Goal: Book appointment/travel/reservation

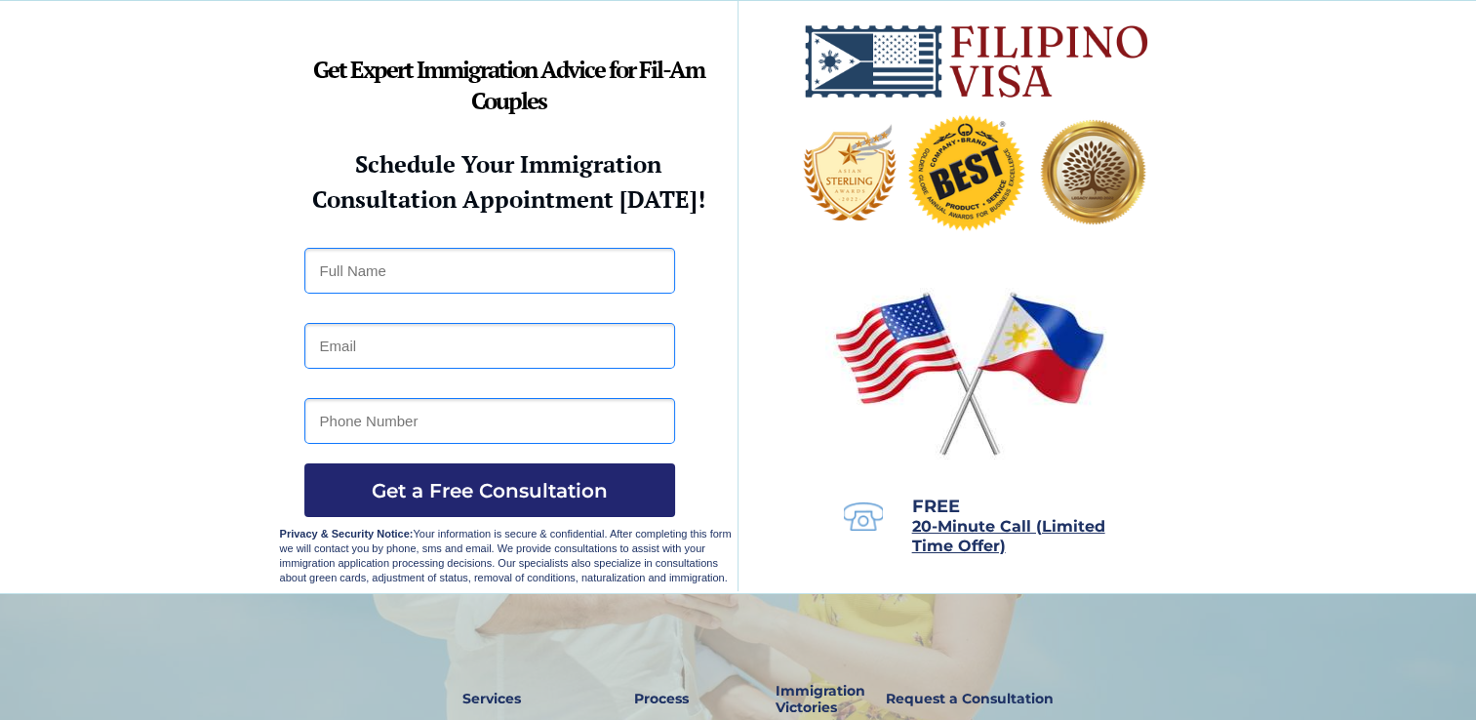
click at [859, 553] on div at bounding box center [738, 297] width 917 height 592
click at [840, 555] on div at bounding box center [738, 297] width 917 height 592
click at [886, 567] on div at bounding box center [738, 297] width 917 height 592
click at [921, 580] on div at bounding box center [738, 297] width 917 height 592
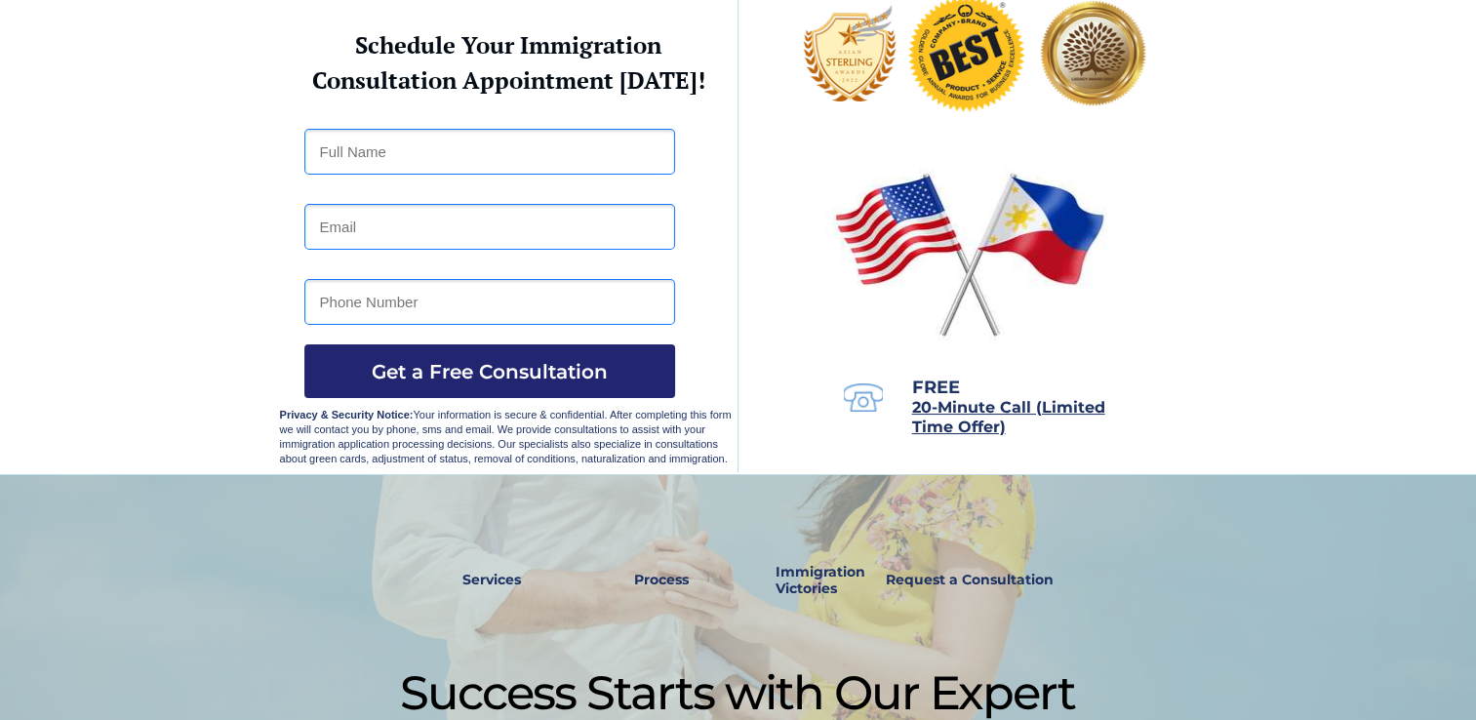
scroll to position [141, 0]
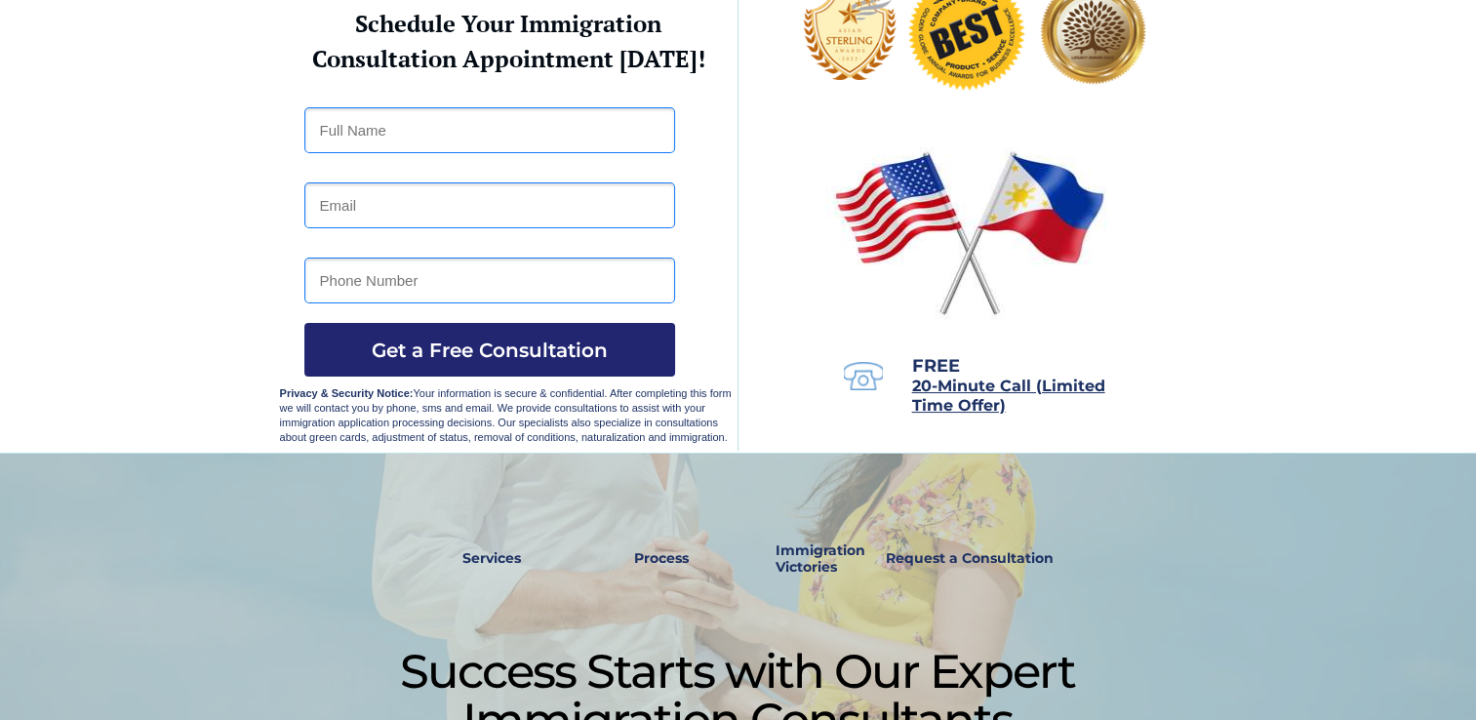
click at [898, 517] on div at bounding box center [738, 701] width 917 height 494
click at [929, 366] on span "FREE" at bounding box center [936, 365] width 48 height 21
click at [923, 363] on span "FREE" at bounding box center [936, 365] width 48 height 21
click at [921, 361] on span "FREE" at bounding box center [936, 365] width 48 height 21
click at [944, 382] on span "20-Minute Call (Limited Time Offer)" at bounding box center [1008, 396] width 193 height 38
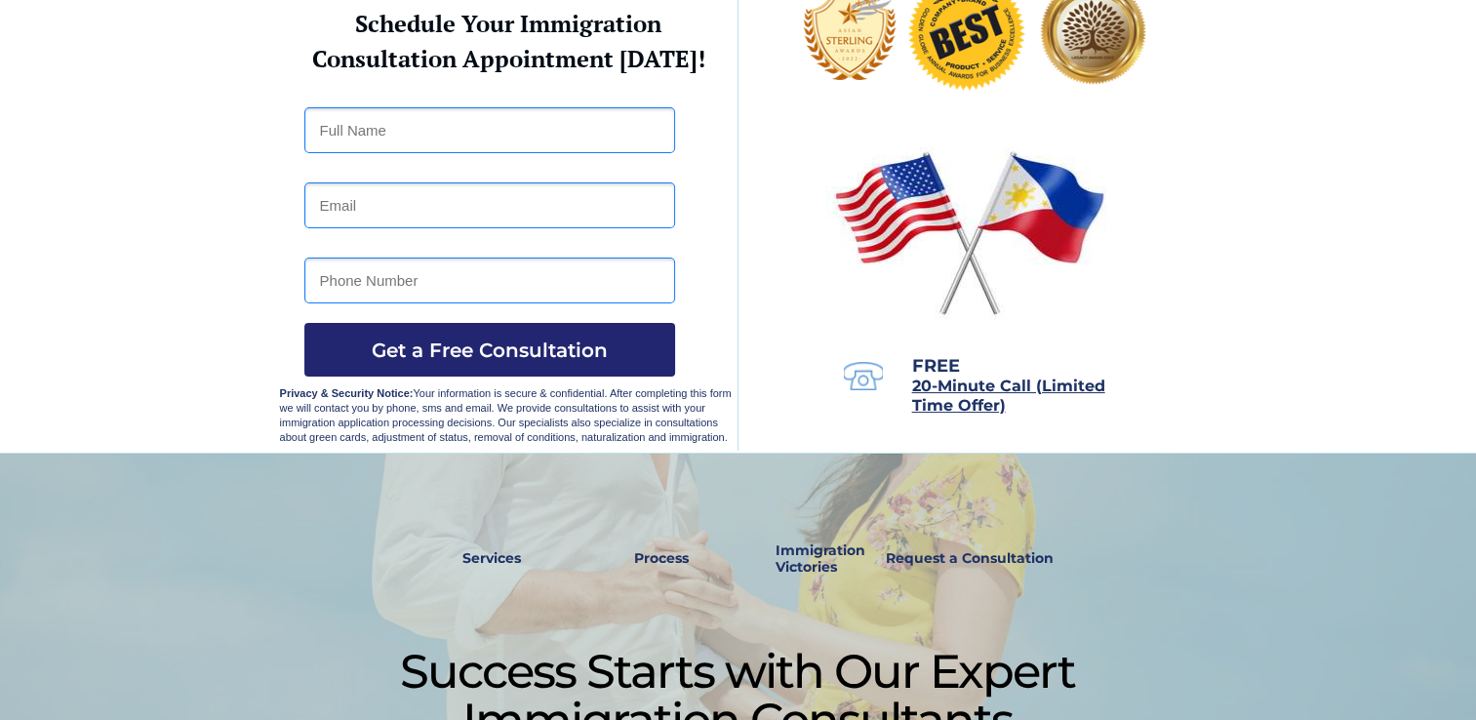
click at [866, 339] on div at bounding box center [738, 156] width 917 height 592
click at [904, 289] on img at bounding box center [969, 232] width 289 height 185
click at [886, 289] on img at bounding box center [969, 232] width 289 height 185
click at [920, 227] on img at bounding box center [969, 232] width 289 height 185
click at [924, 200] on img at bounding box center [969, 232] width 289 height 185
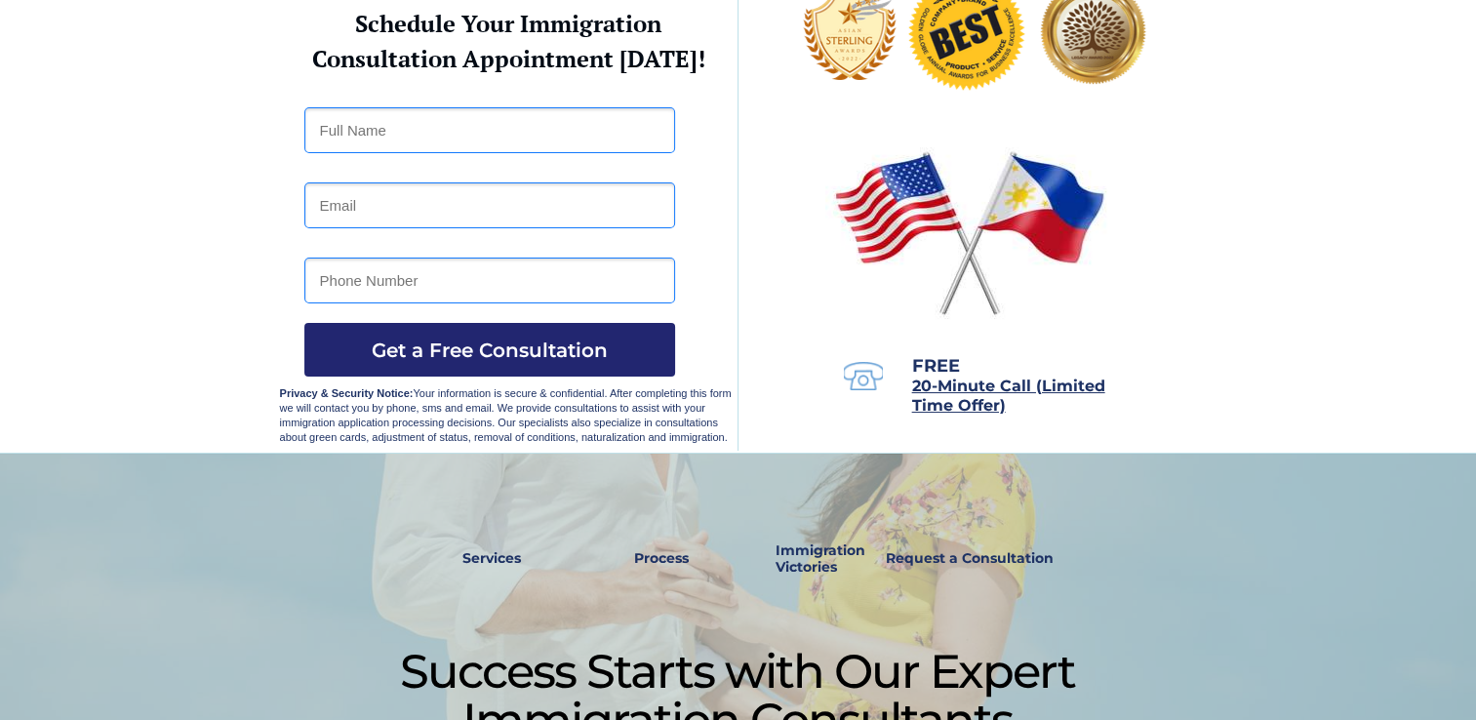
click at [893, 226] on img at bounding box center [969, 232] width 289 height 185
click at [899, 246] on img at bounding box center [969, 232] width 289 height 185
